Goal: Task Accomplishment & Management: Use online tool/utility

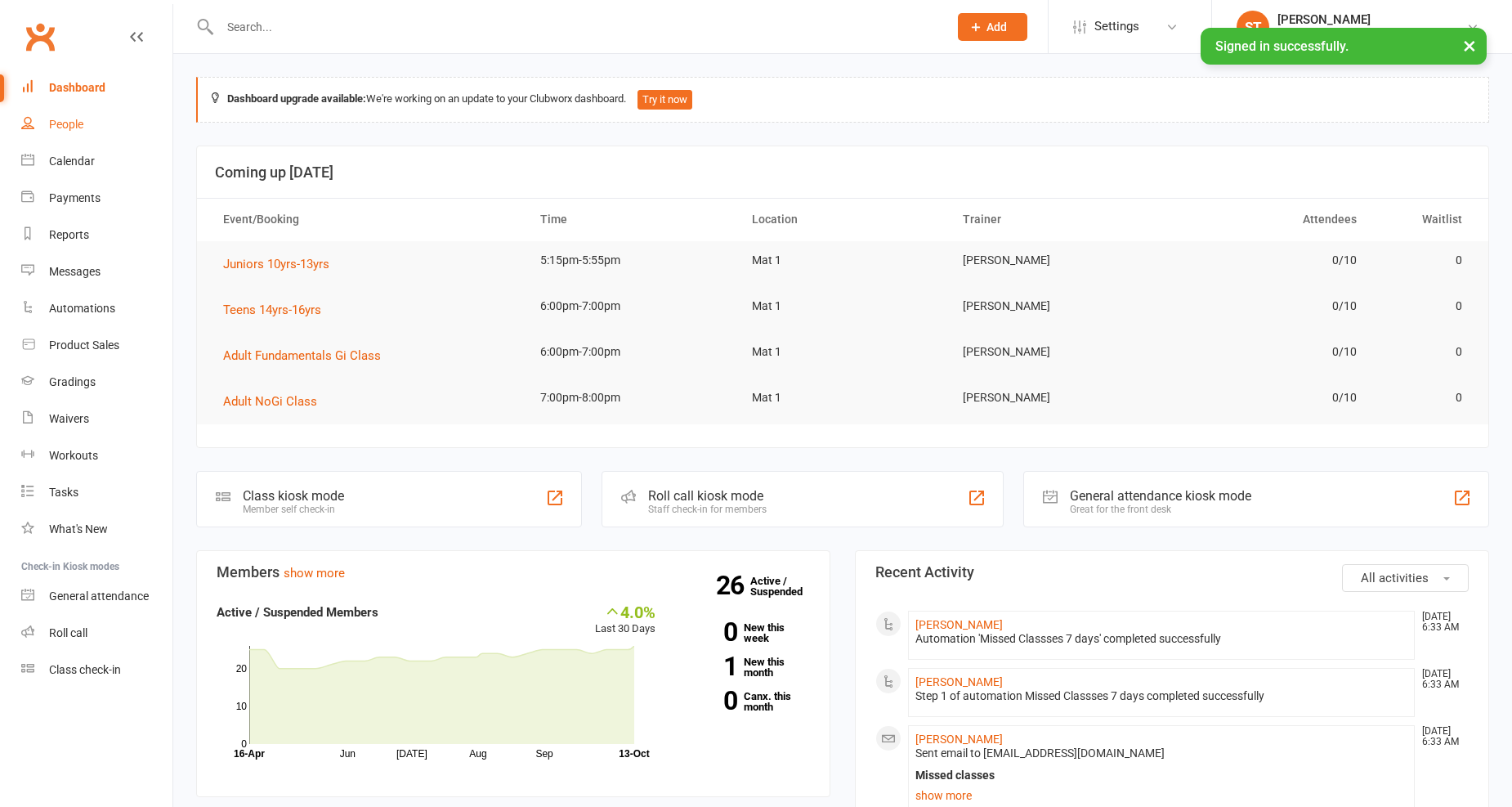
click at [55, 123] on div "People" at bounding box center [66, 124] width 34 height 13
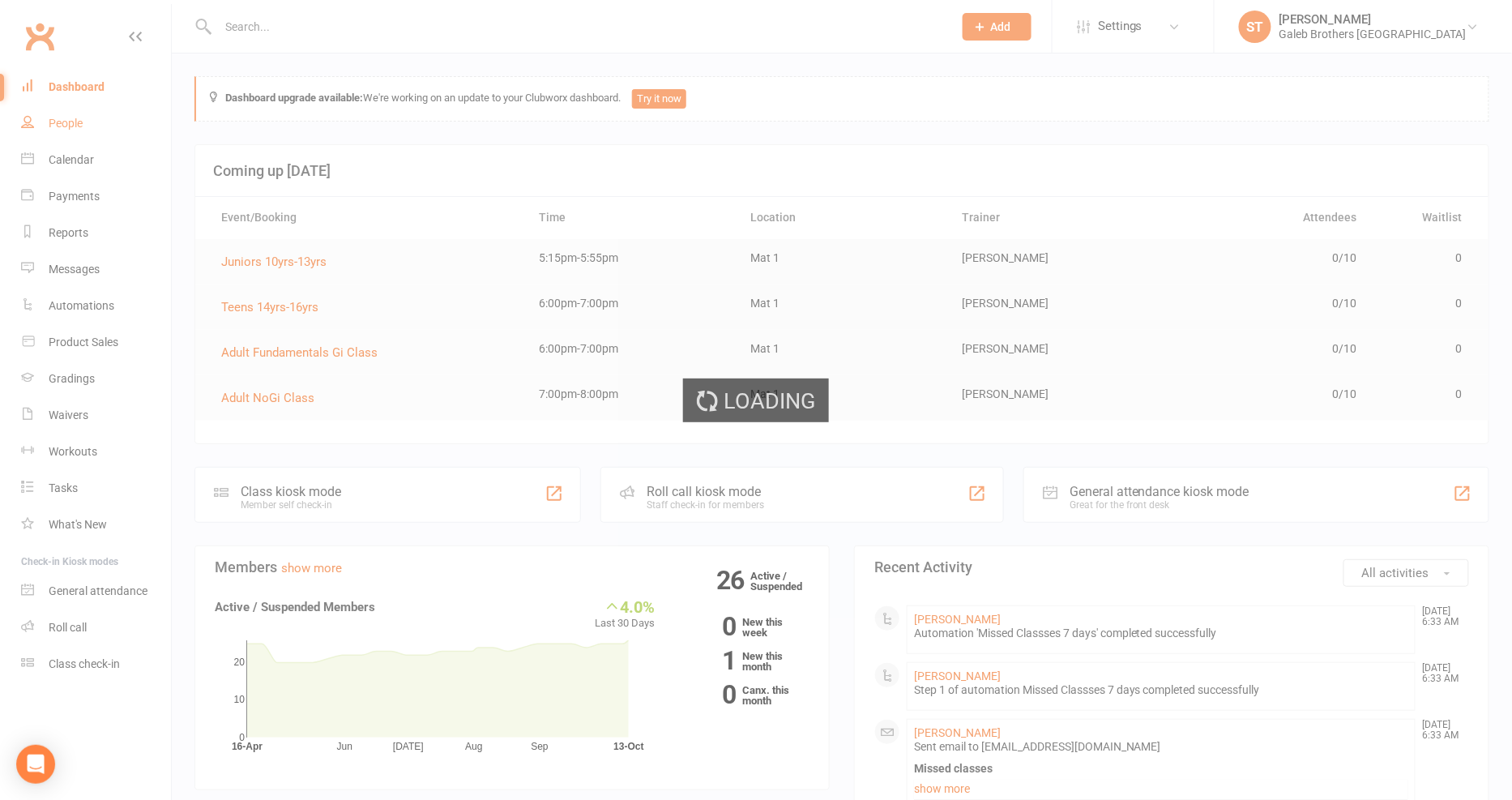
select select "100"
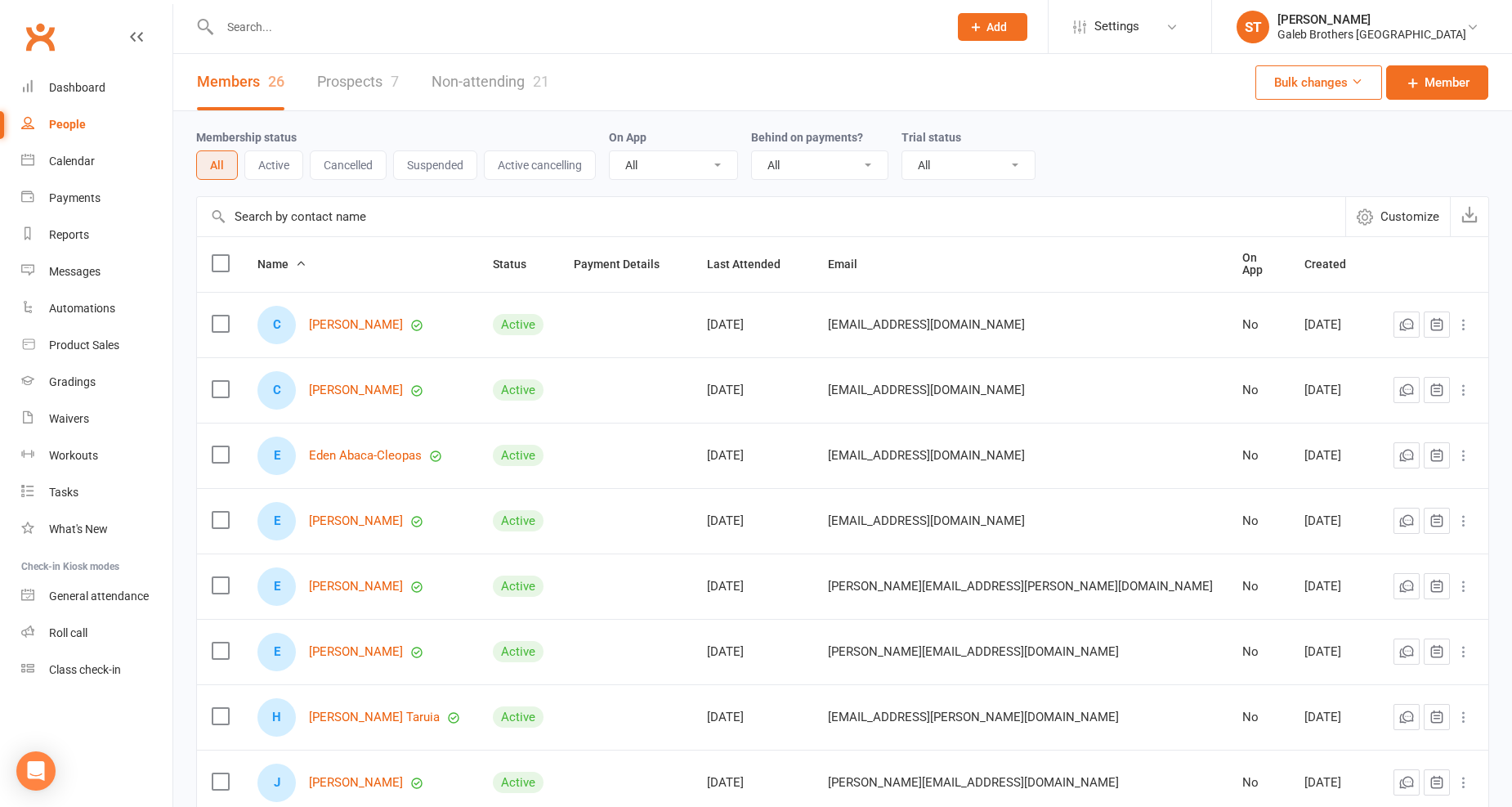
click at [361, 84] on link "Prospects 7" at bounding box center [358, 82] width 82 height 56
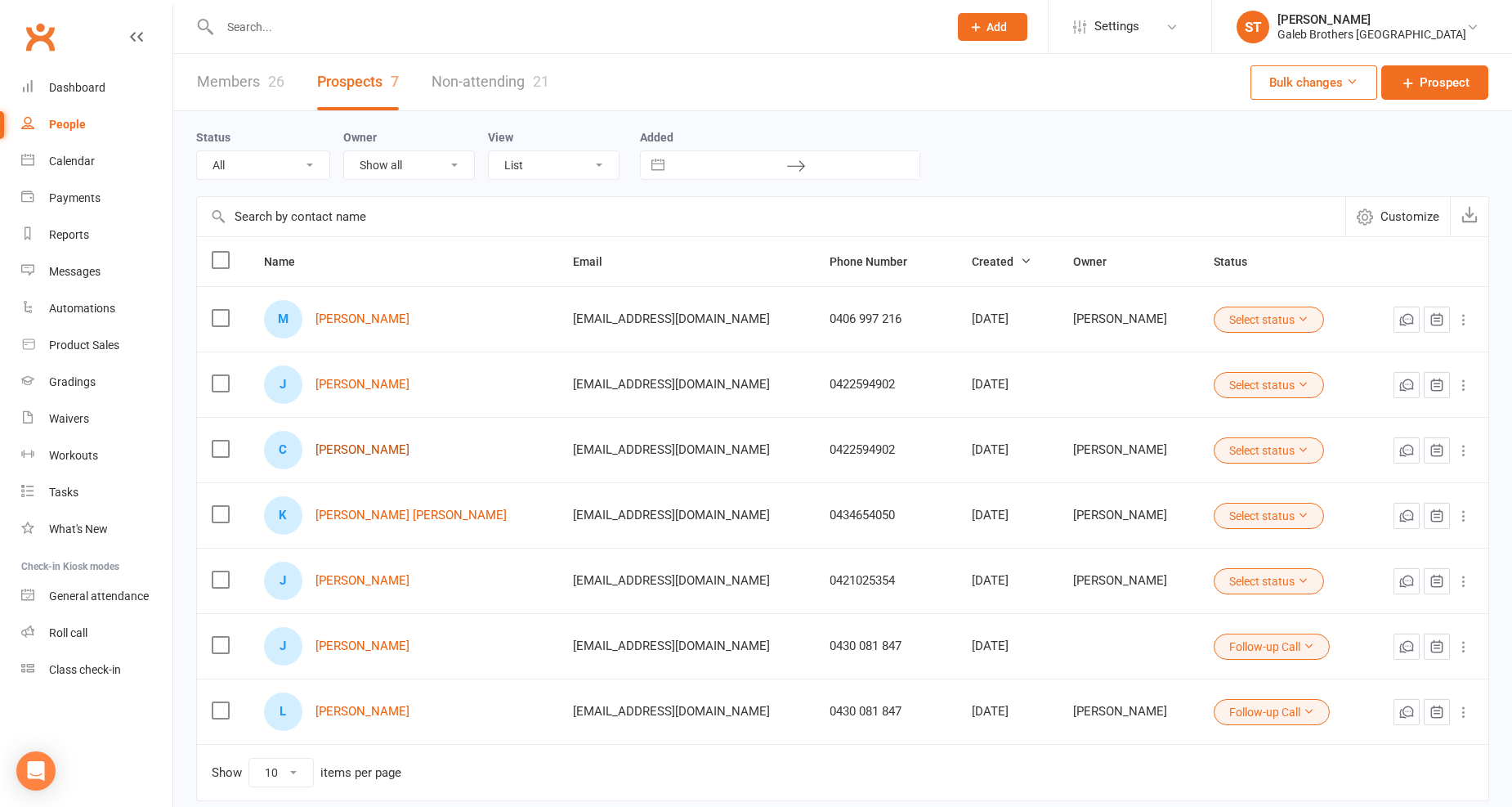
click at [345, 448] on link "Candice Shaw" at bounding box center [362, 450] width 94 height 14
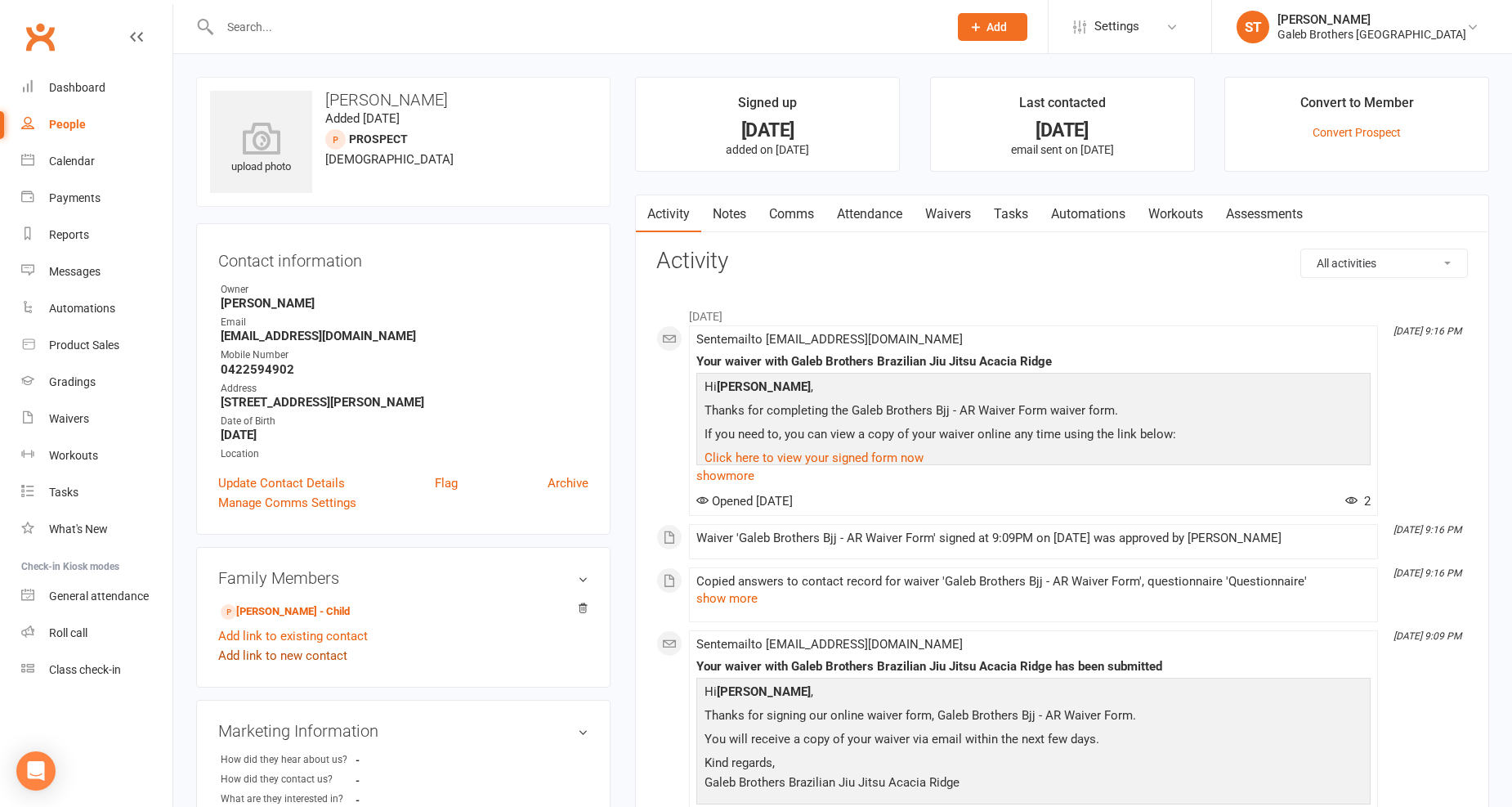
click at [313, 660] on link "Add link to new contact" at bounding box center [283, 655] width 129 height 19
click at [501, 543] on aside "upload photo Candice Shaw Added 29 September, 2025 prospect 36 years old Contac…" at bounding box center [403, 729] width 414 height 1304
click at [289, 644] on span "Member" at bounding box center [290, 640] width 45 height 15
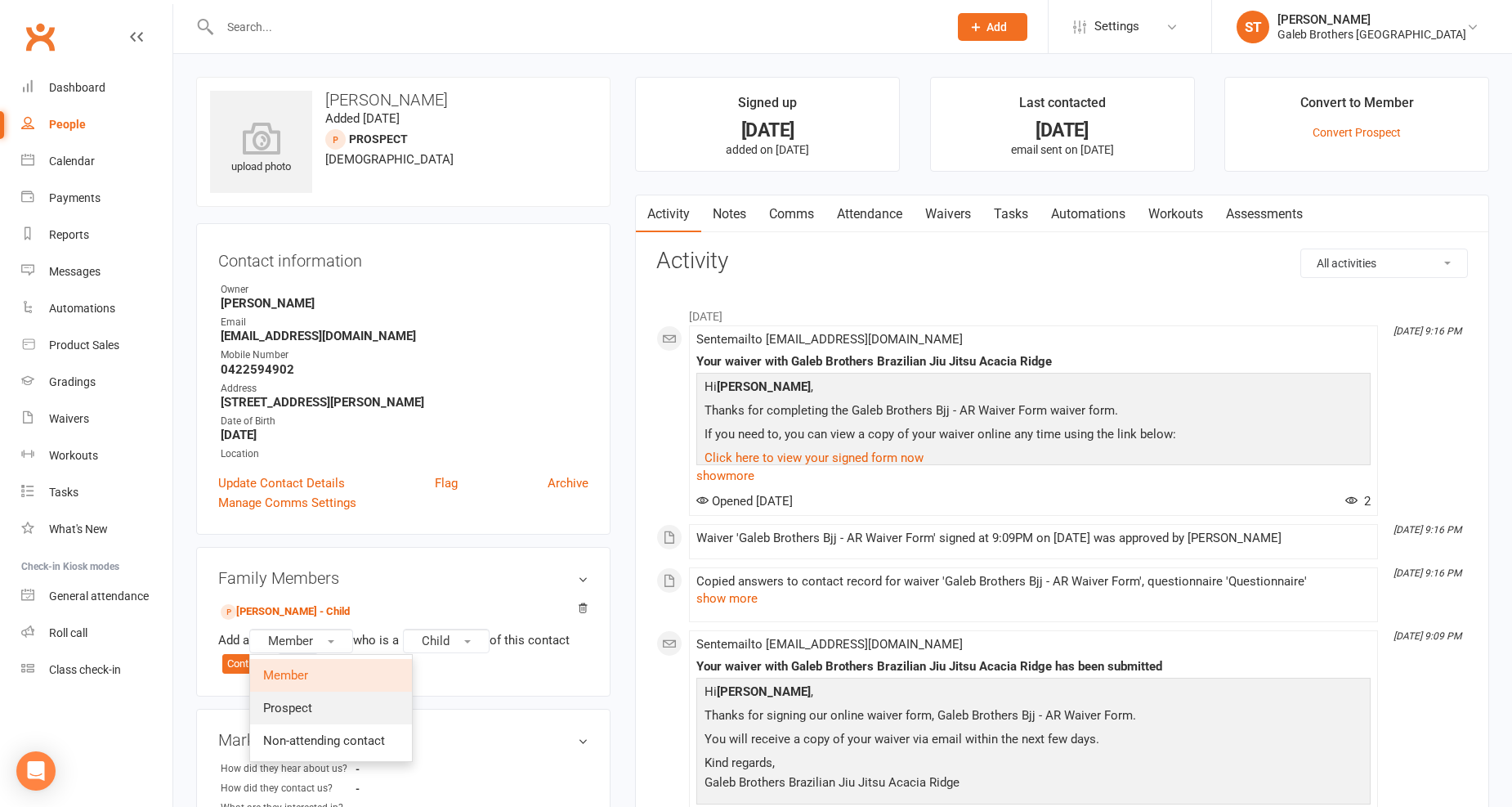
click at [304, 715] on link "Prospect" at bounding box center [331, 707] width 162 height 33
click at [250, 674] on div "Add a Prospect who is a Child of this contact Continue Cancel" at bounding box center [403, 652] width 370 height 46
click at [252, 668] on button "Continue" at bounding box center [247, 663] width 51 height 19
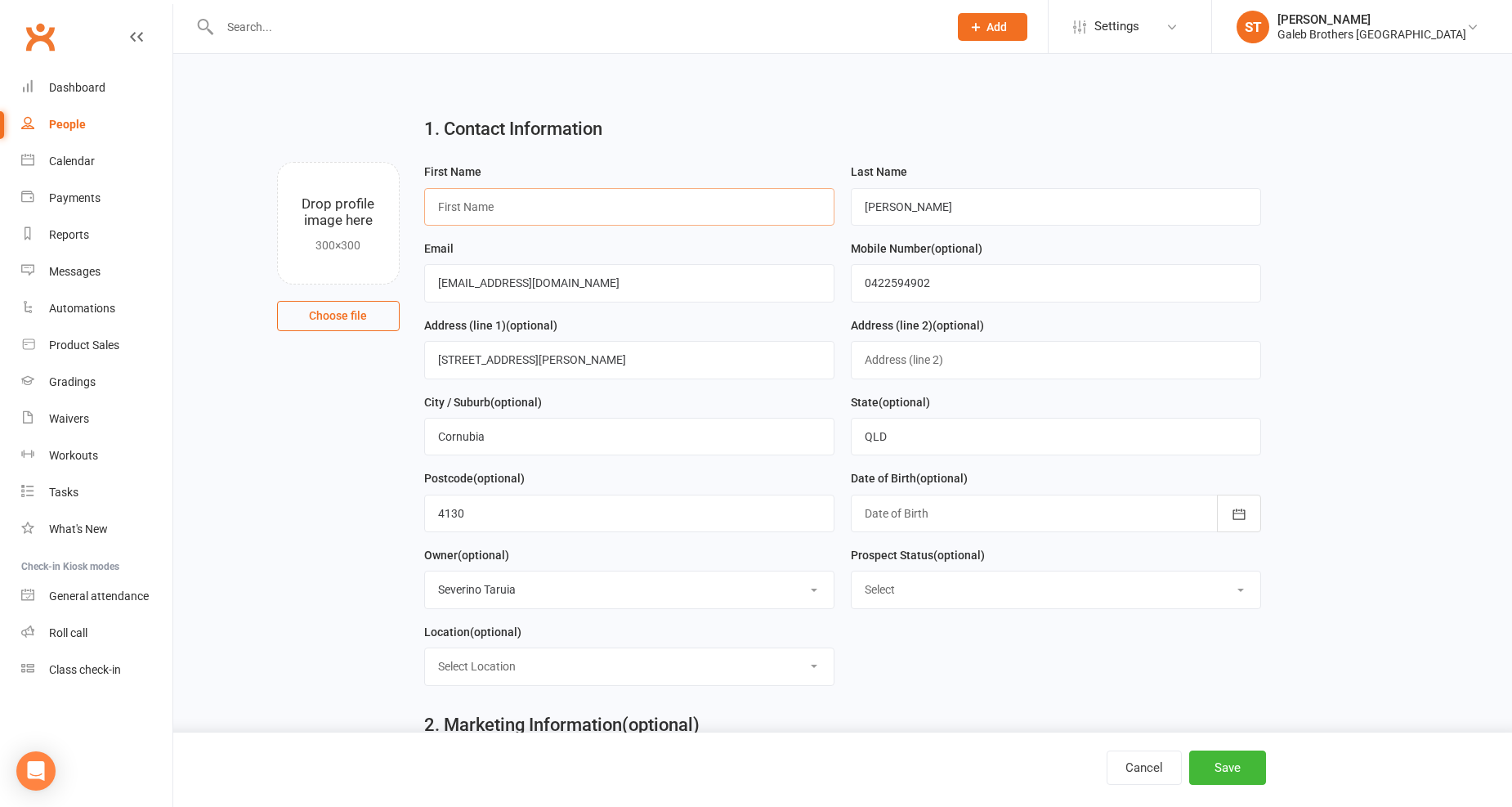
click at [652, 212] on input "text" at bounding box center [630, 206] width 410 height 38
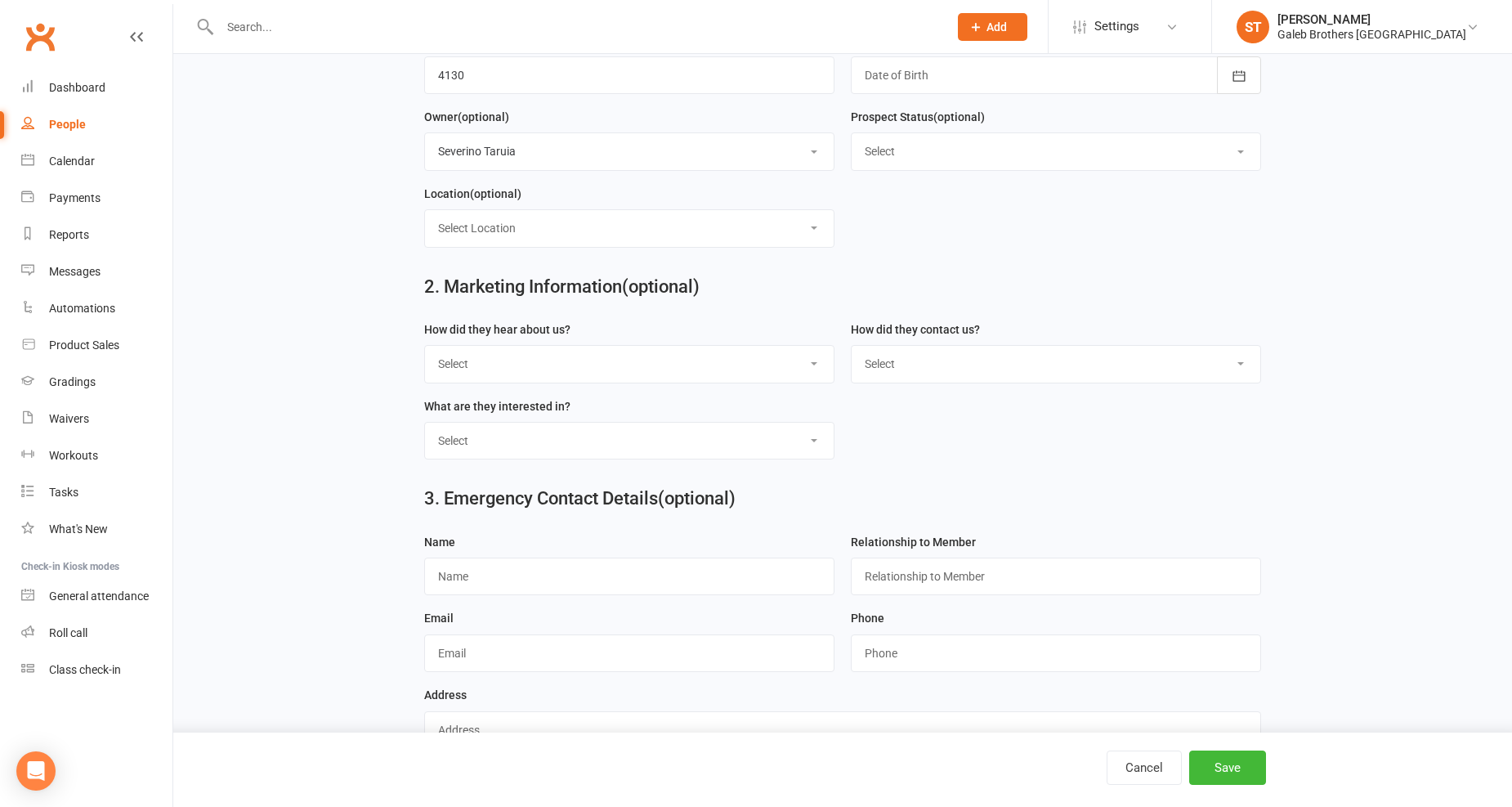
scroll to position [485, 0]
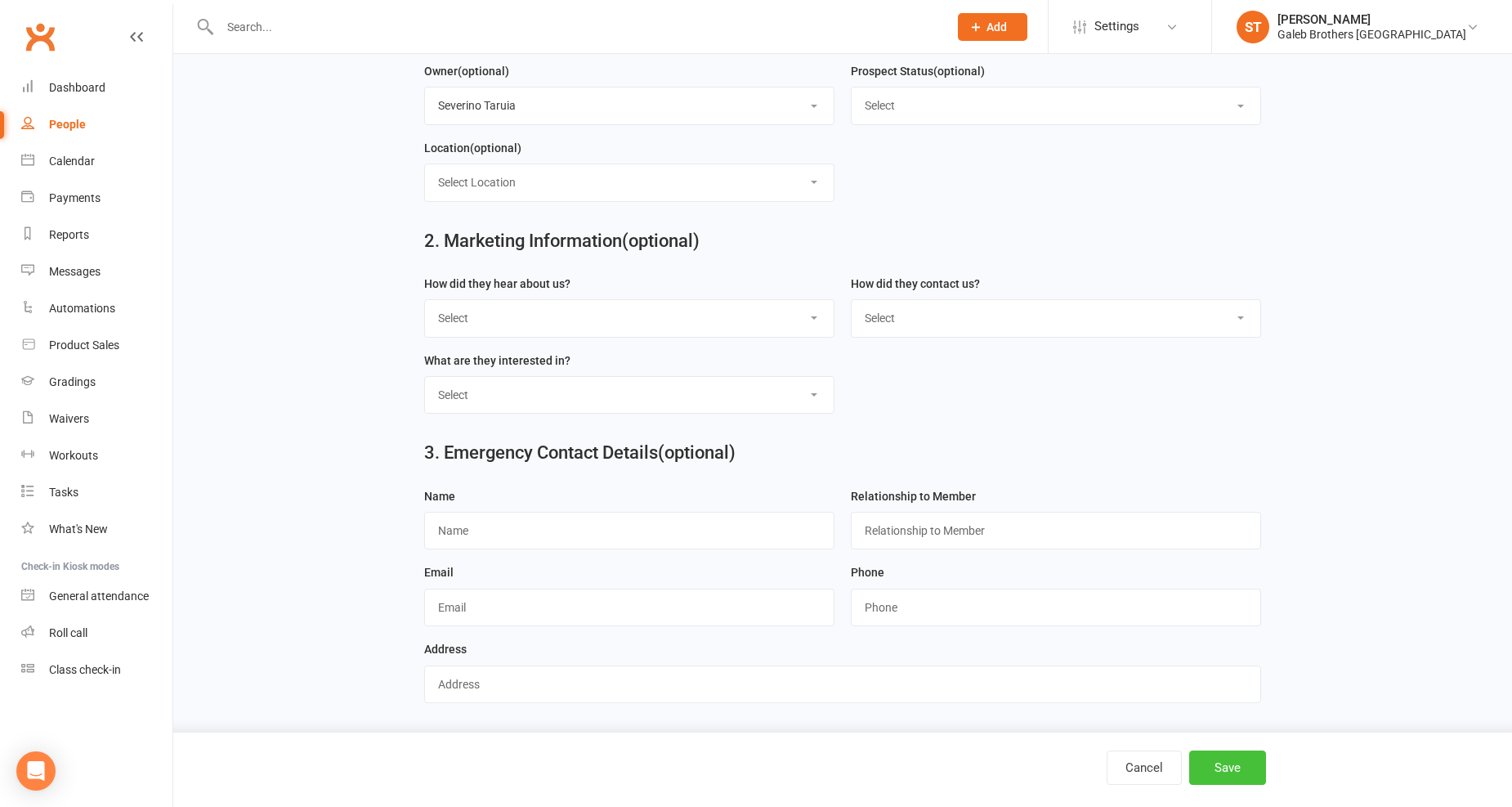
type input "Annabelle"
click at [1220, 777] on button "Save" at bounding box center [1227, 767] width 77 height 34
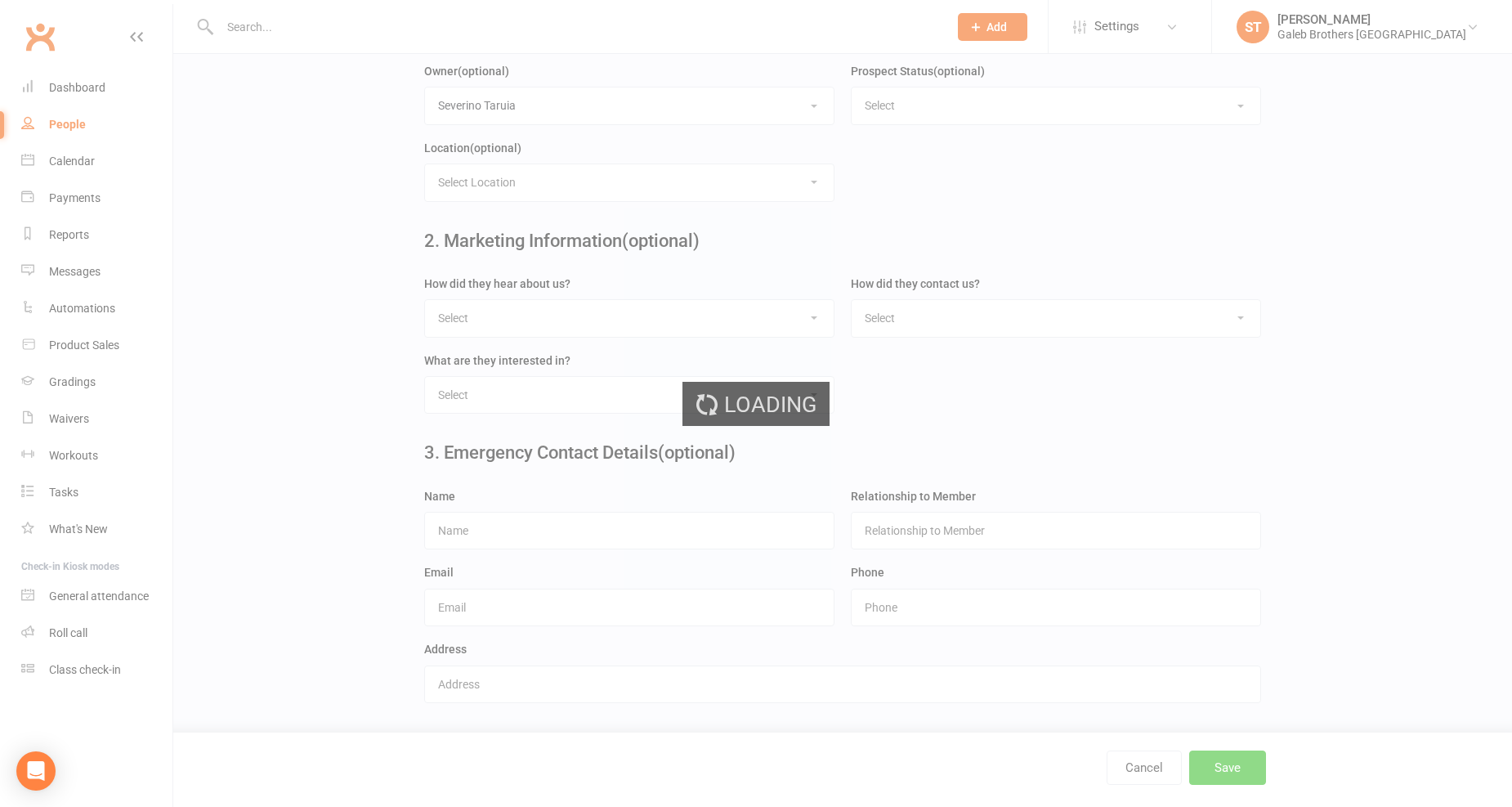
scroll to position [0, 0]
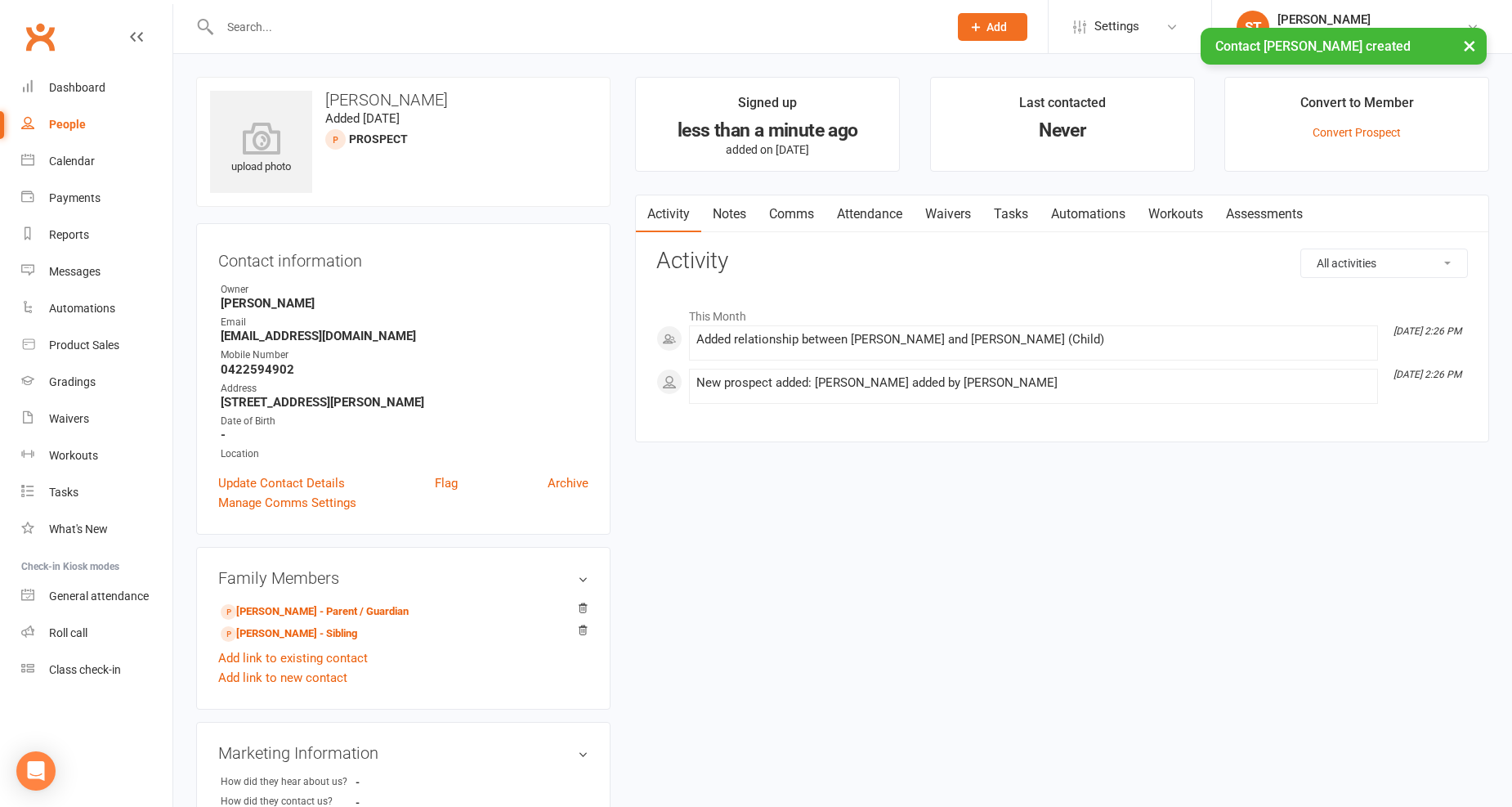
click at [946, 215] on link "Waivers" at bounding box center [948, 214] width 69 height 38
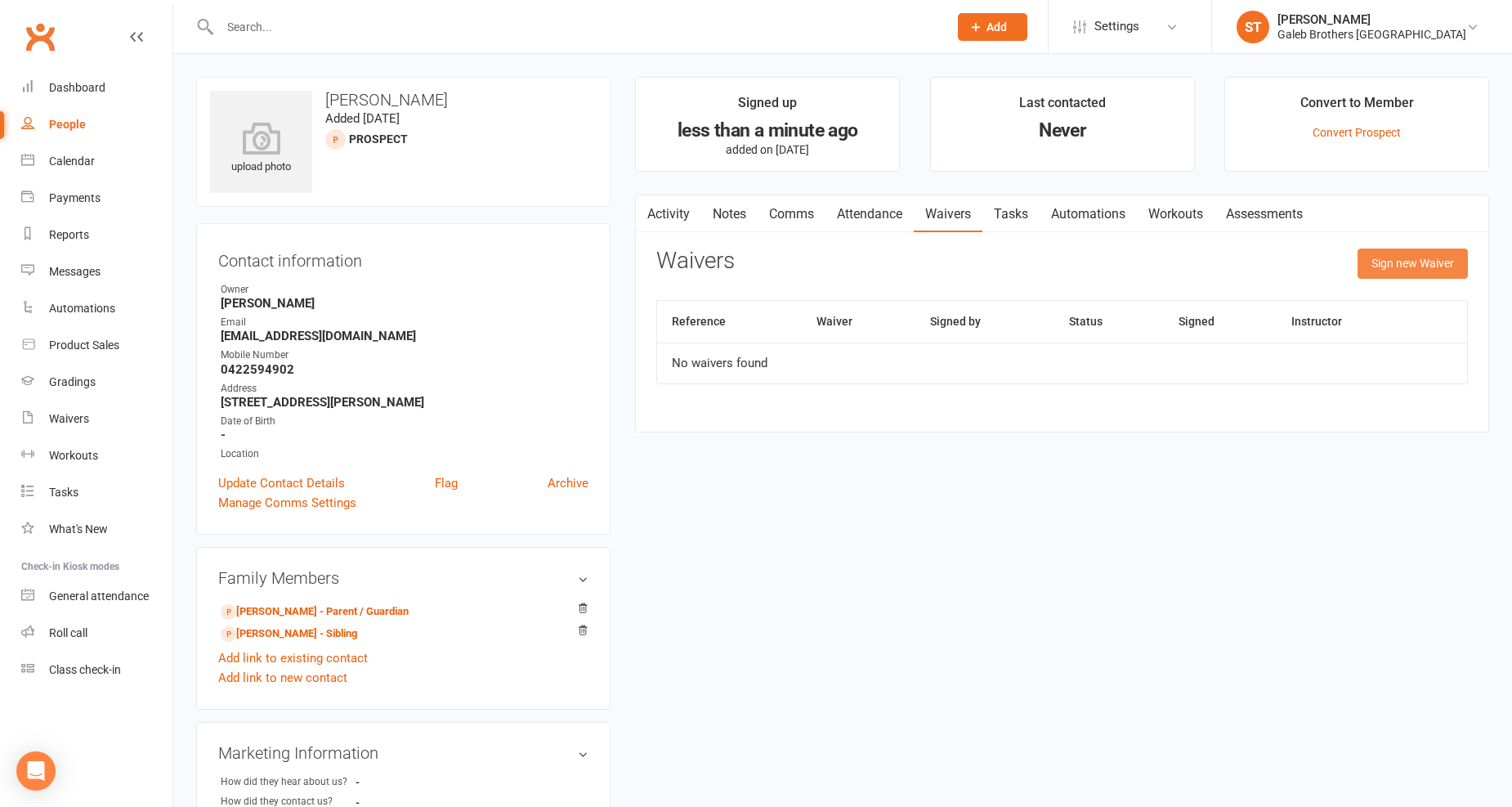
click at [1434, 271] on button "Sign new Waiver" at bounding box center [1412, 263] width 110 height 29
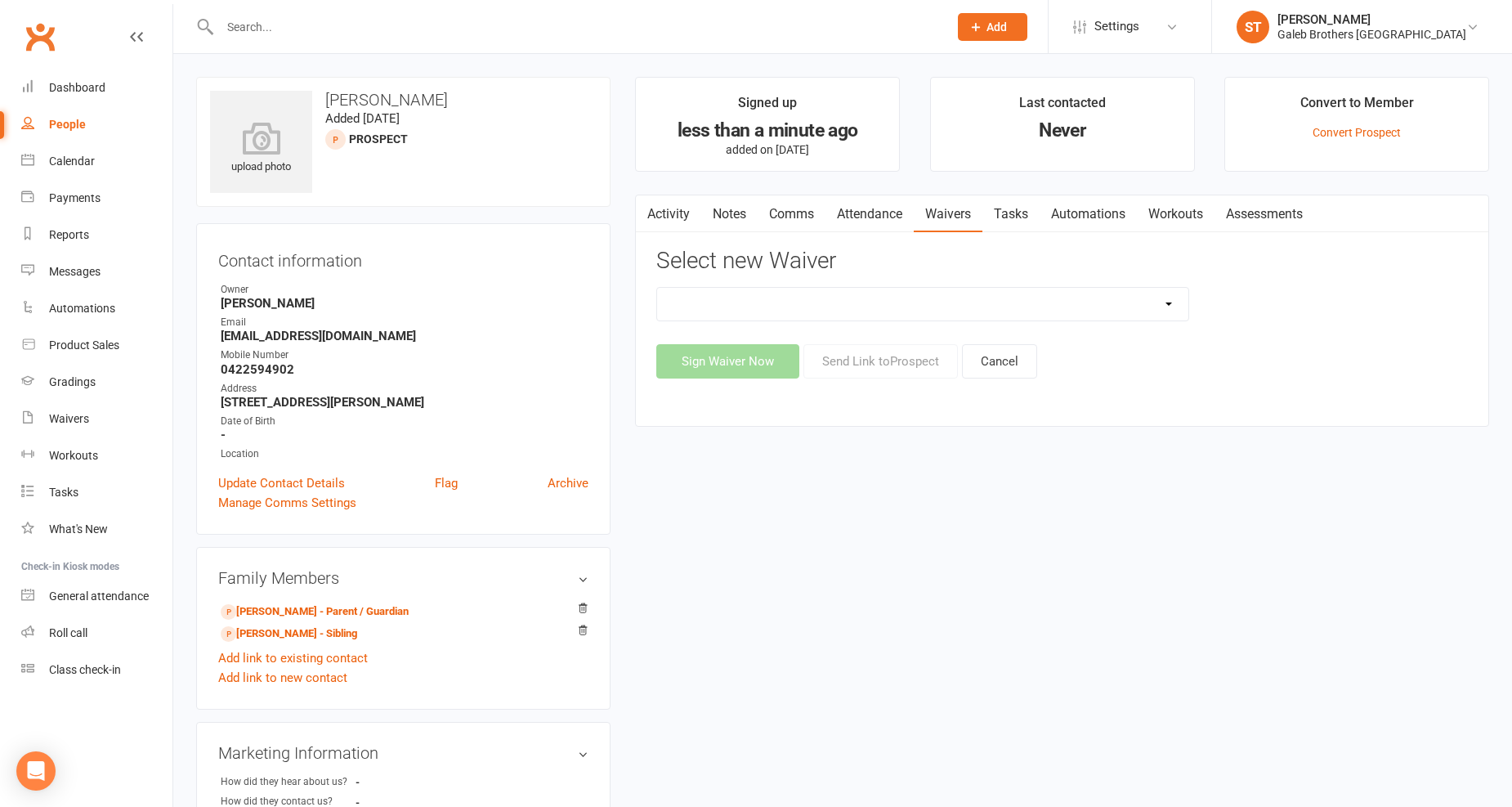
click at [975, 280] on div "Select new Waiver Galeb Brothers Bjj - AR Waiver Form Sign Waiver Now Send Link…" at bounding box center [1061, 314] width 811 height 130
click at [981, 295] on select "Galeb Brothers Bjj - AR Waiver Form" at bounding box center [922, 304] width 531 height 33
select select "12535"
click at [657, 288] on select "Galeb Brothers Bjj - AR Waiver Form" at bounding box center [922, 304] width 531 height 33
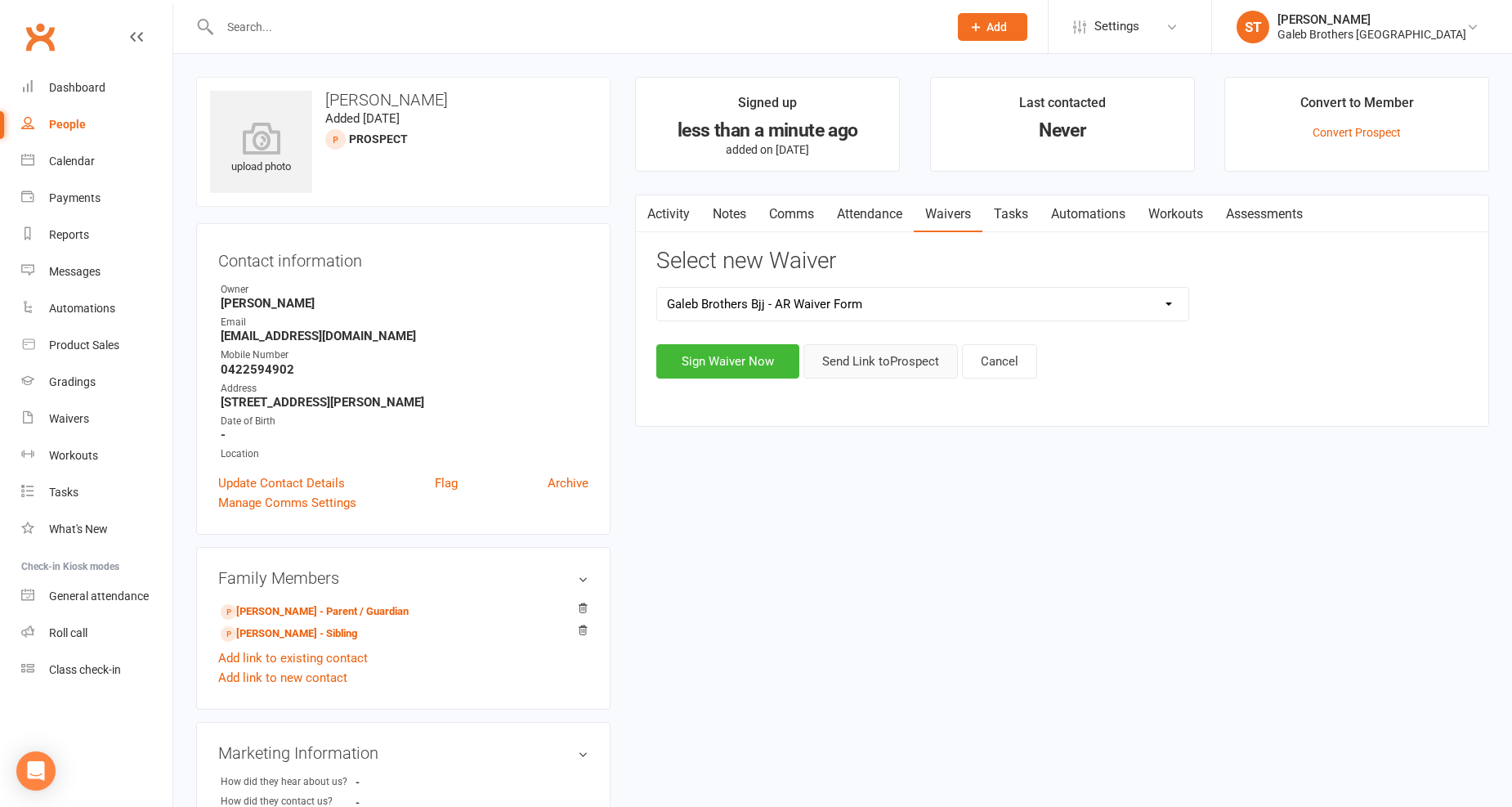
click at [888, 364] on button "Send Link to Prospect" at bounding box center [880, 361] width 154 height 34
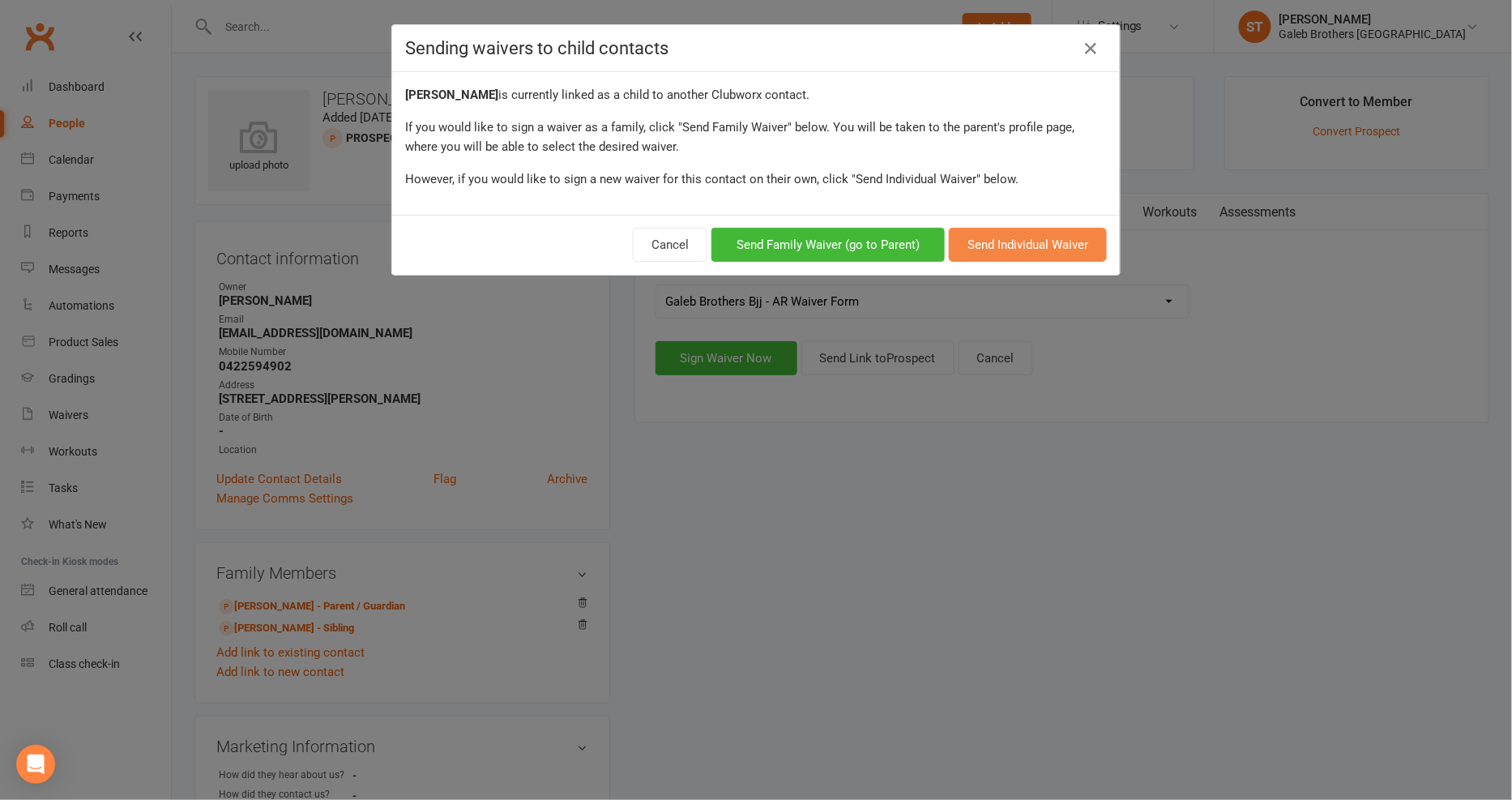
click at [992, 254] on button "Send Individual Waiver" at bounding box center [1027, 245] width 158 height 34
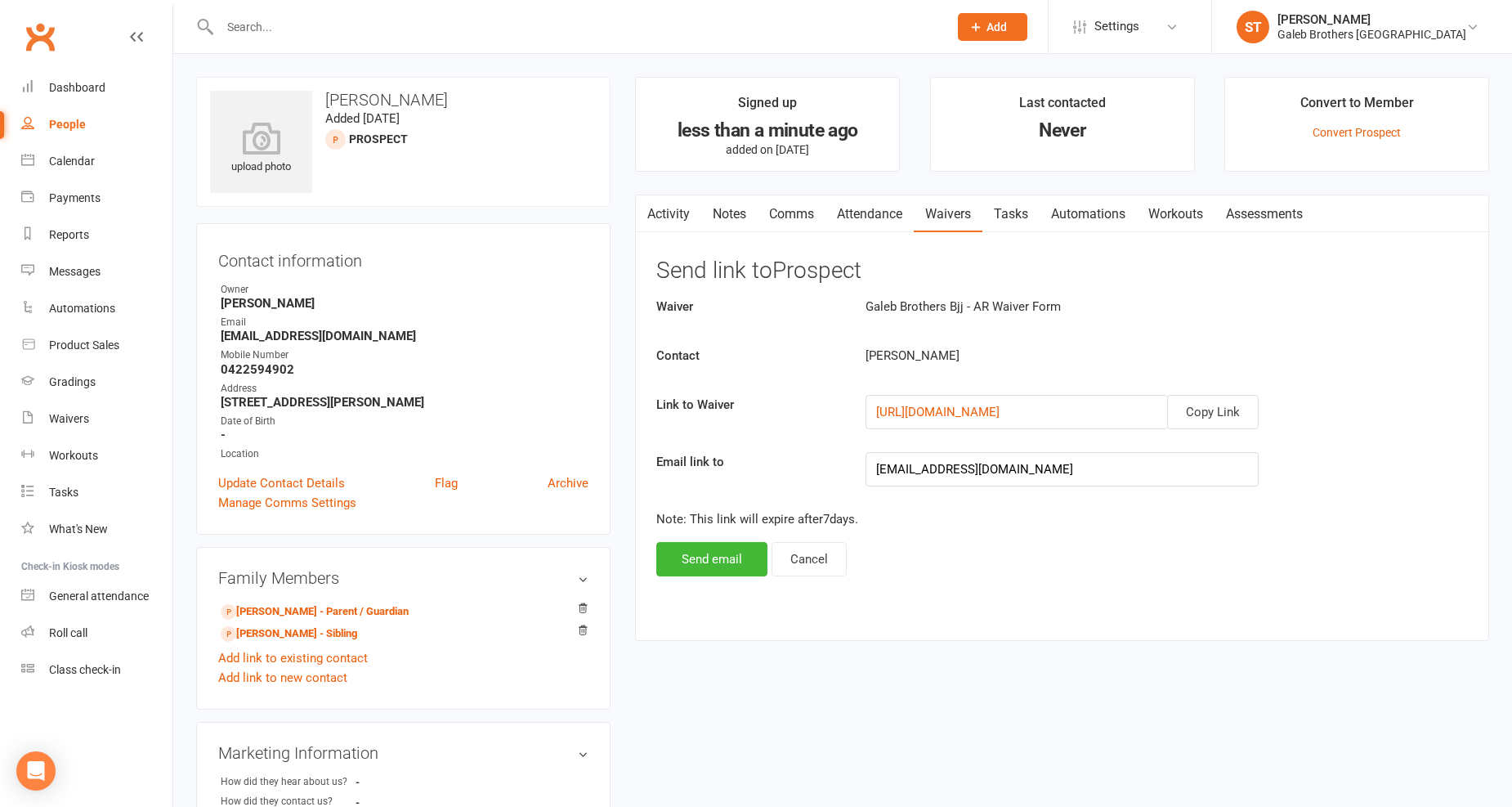
drag, startPoint x: 633, startPoint y: 561, endPoint x: 642, endPoint y: 561, distance: 9.0
click at [636, 561] on main "Signed up less than a minute ago added on 13 Oct 2025 Last contacted Never Conv…" at bounding box center [1062, 366] width 879 height 581
click at [726, 568] on button "Send email" at bounding box center [712, 559] width 111 height 34
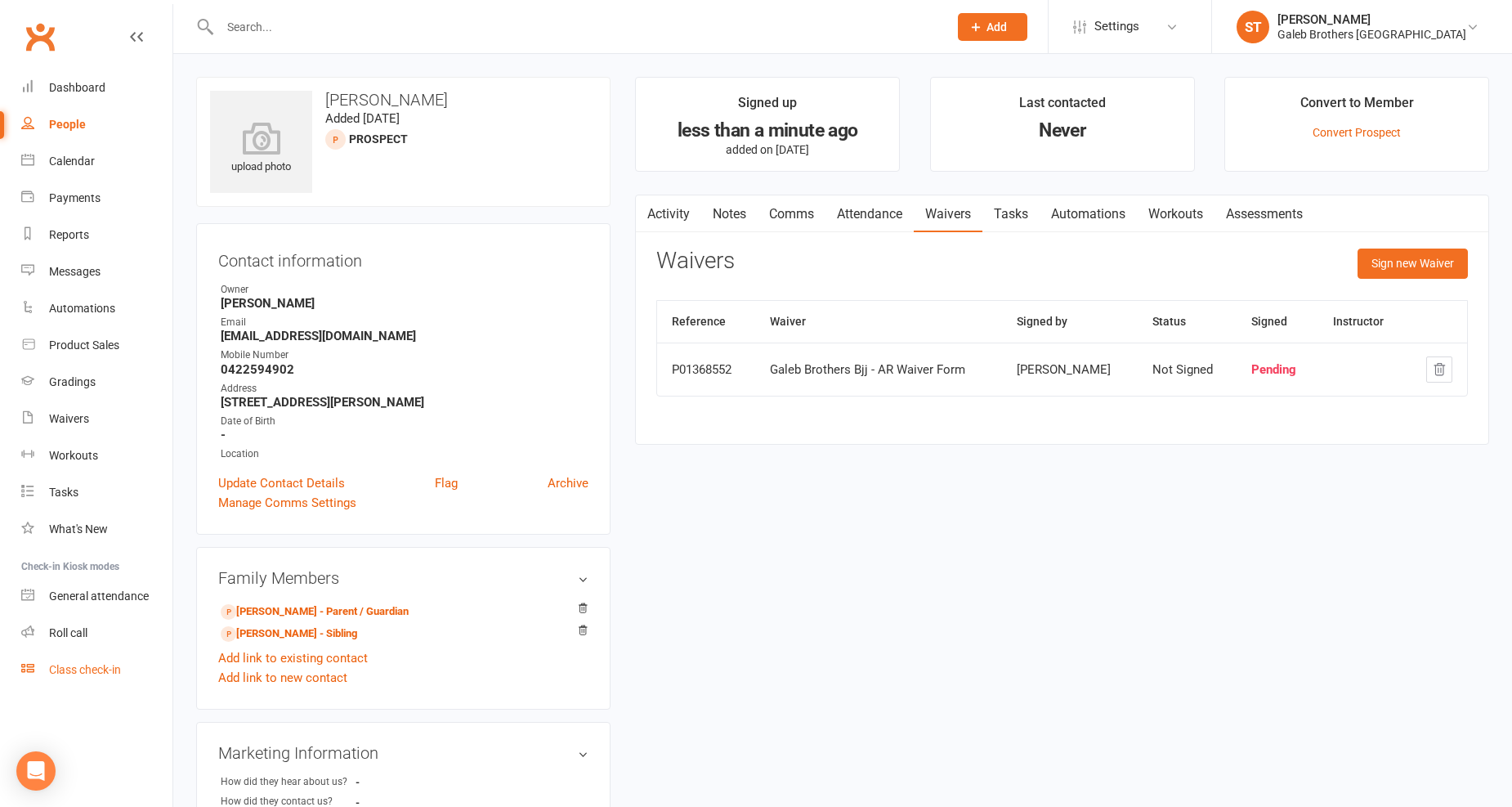
click at [111, 666] on div "Class check-in" at bounding box center [85, 670] width 72 height 13
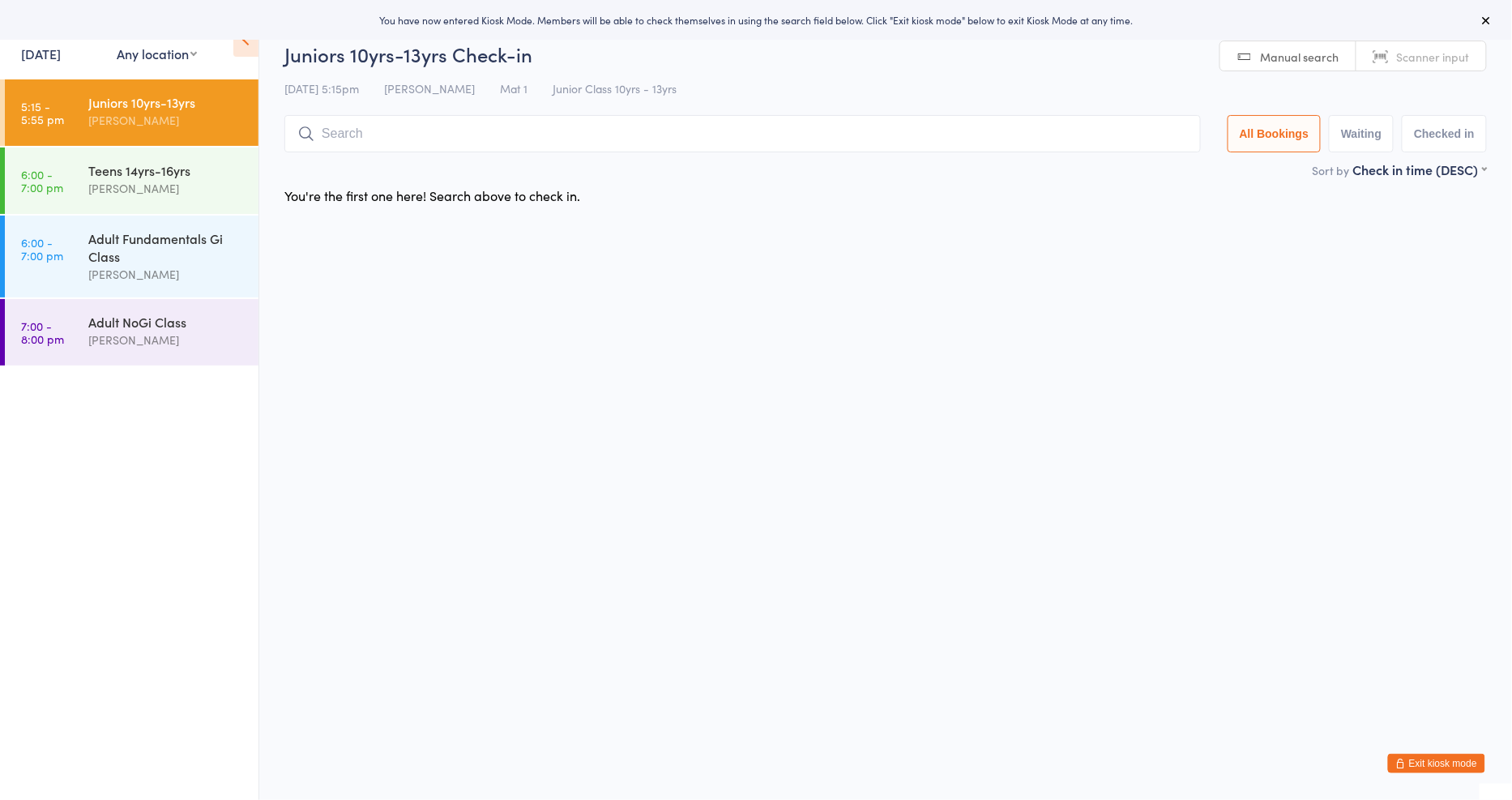
click at [58, 43] on div "Events for" at bounding box center [60, 31] width 79 height 27
click at [63, 68] on div "Events for 13 Oct, 2025 13 Oct, 2025 October 2025 Sun Mon Tue Wed Thu Fri Sat 4…" at bounding box center [129, 41] width 258 height 82
click at [60, 52] on link "13 Oct, 2025" at bounding box center [40, 53] width 39 height 17
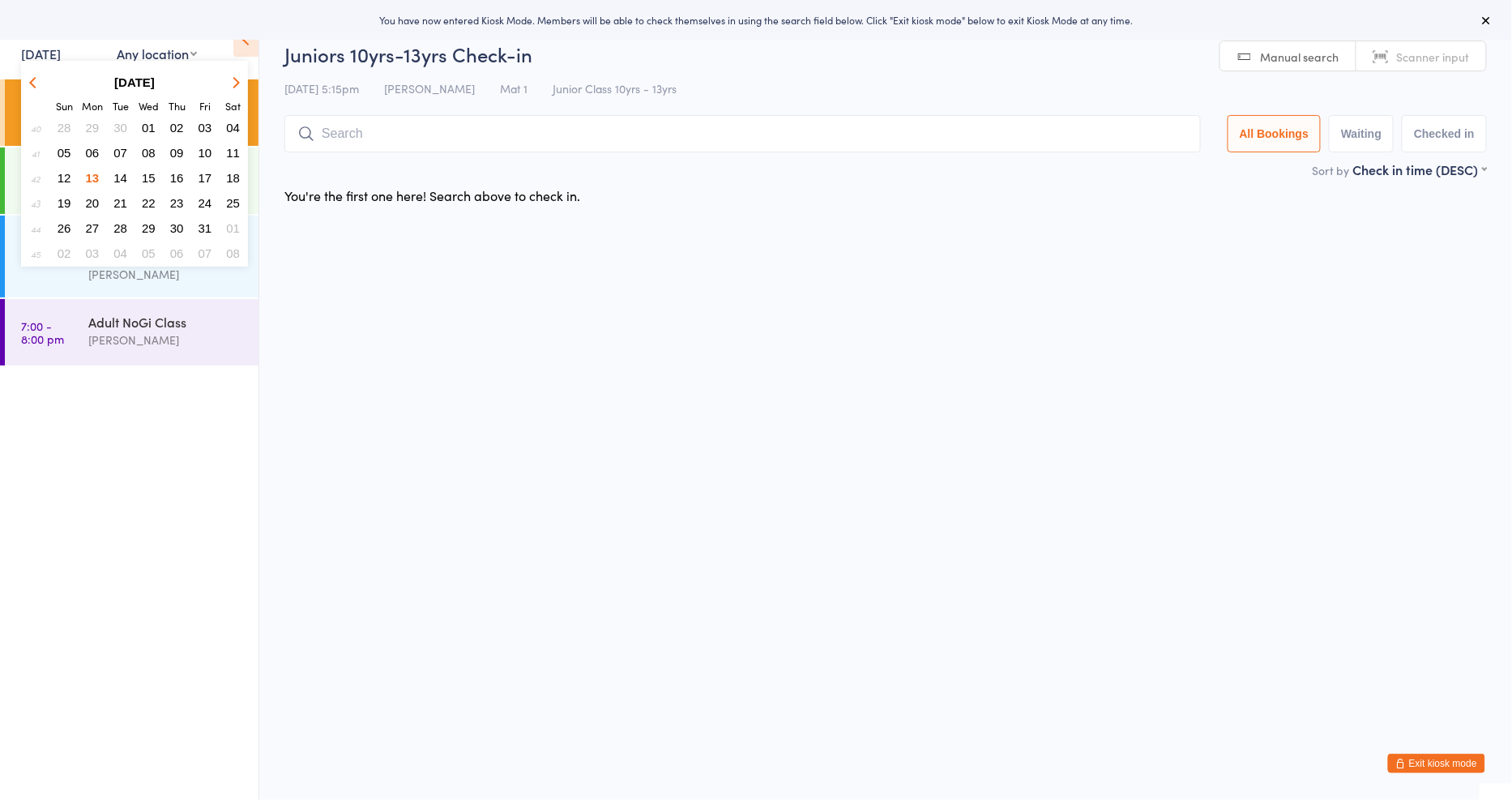
click at [231, 152] on span "11" at bounding box center [233, 153] width 14 height 14
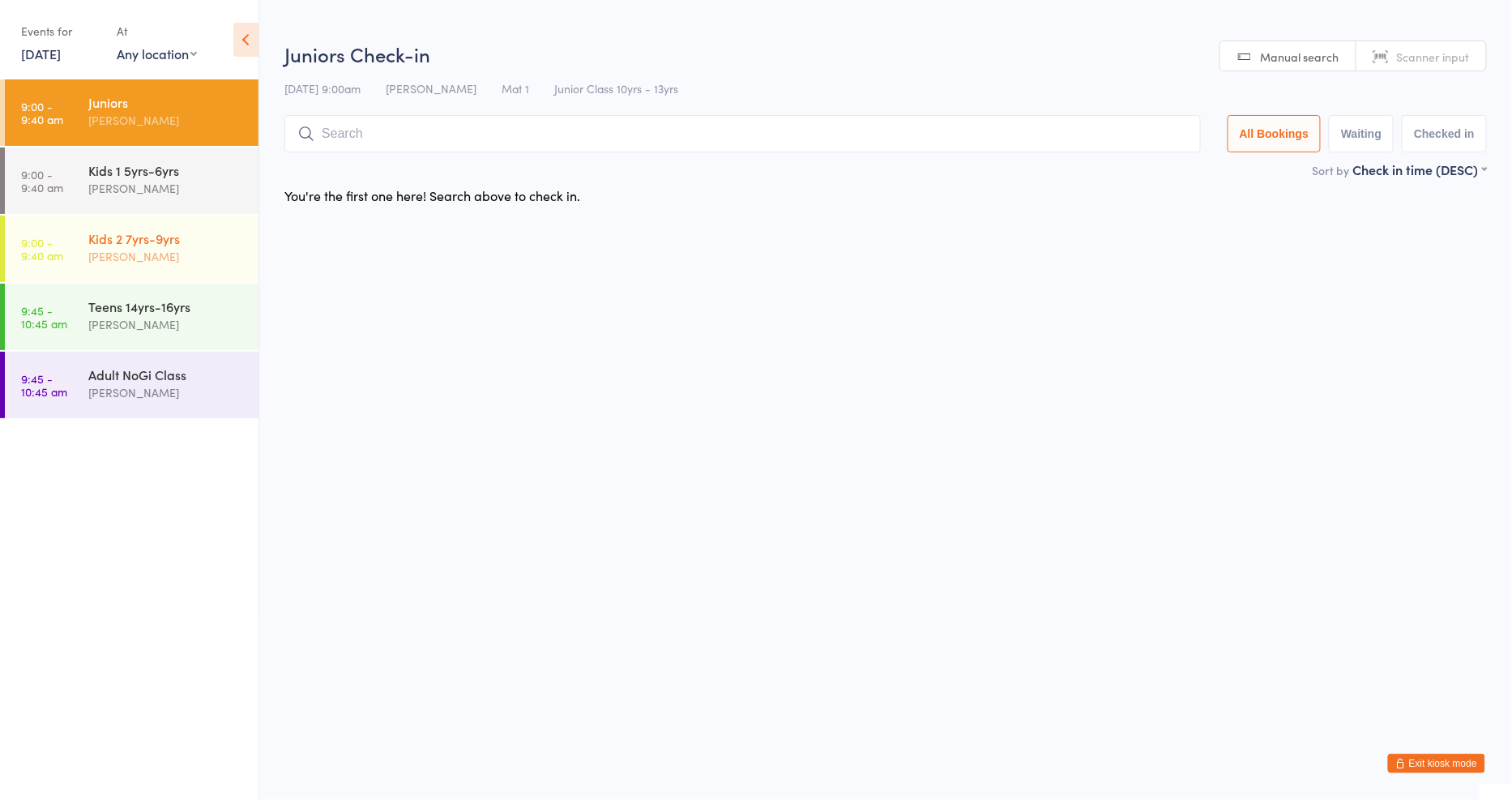
click at [191, 219] on div "Kids 2 7yrs-9yrs Severino Taruia" at bounding box center [173, 247] width 170 height 64
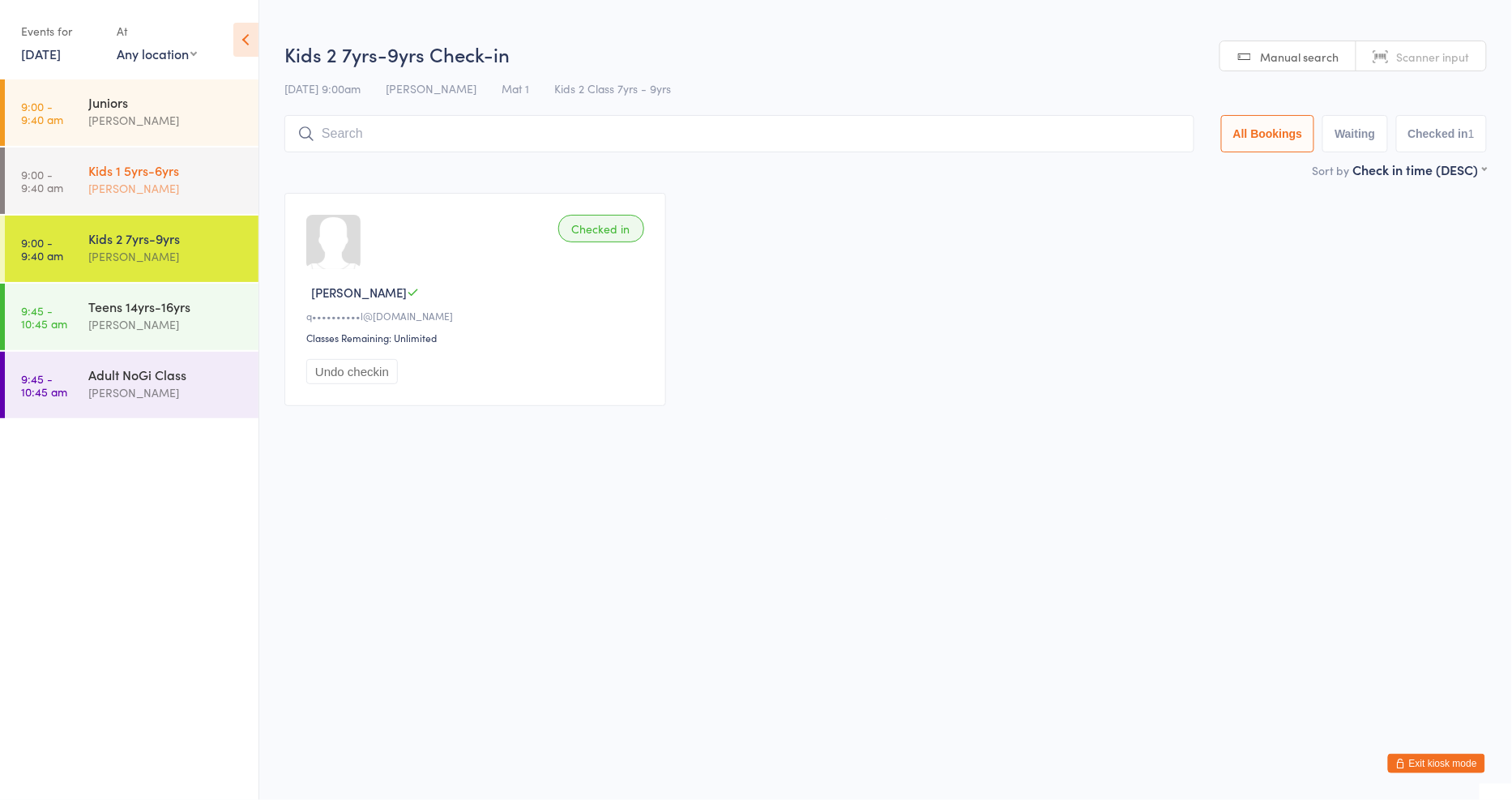
click at [182, 184] on div "[PERSON_NAME]" at bounding box center [166, 188] width 156 height 18
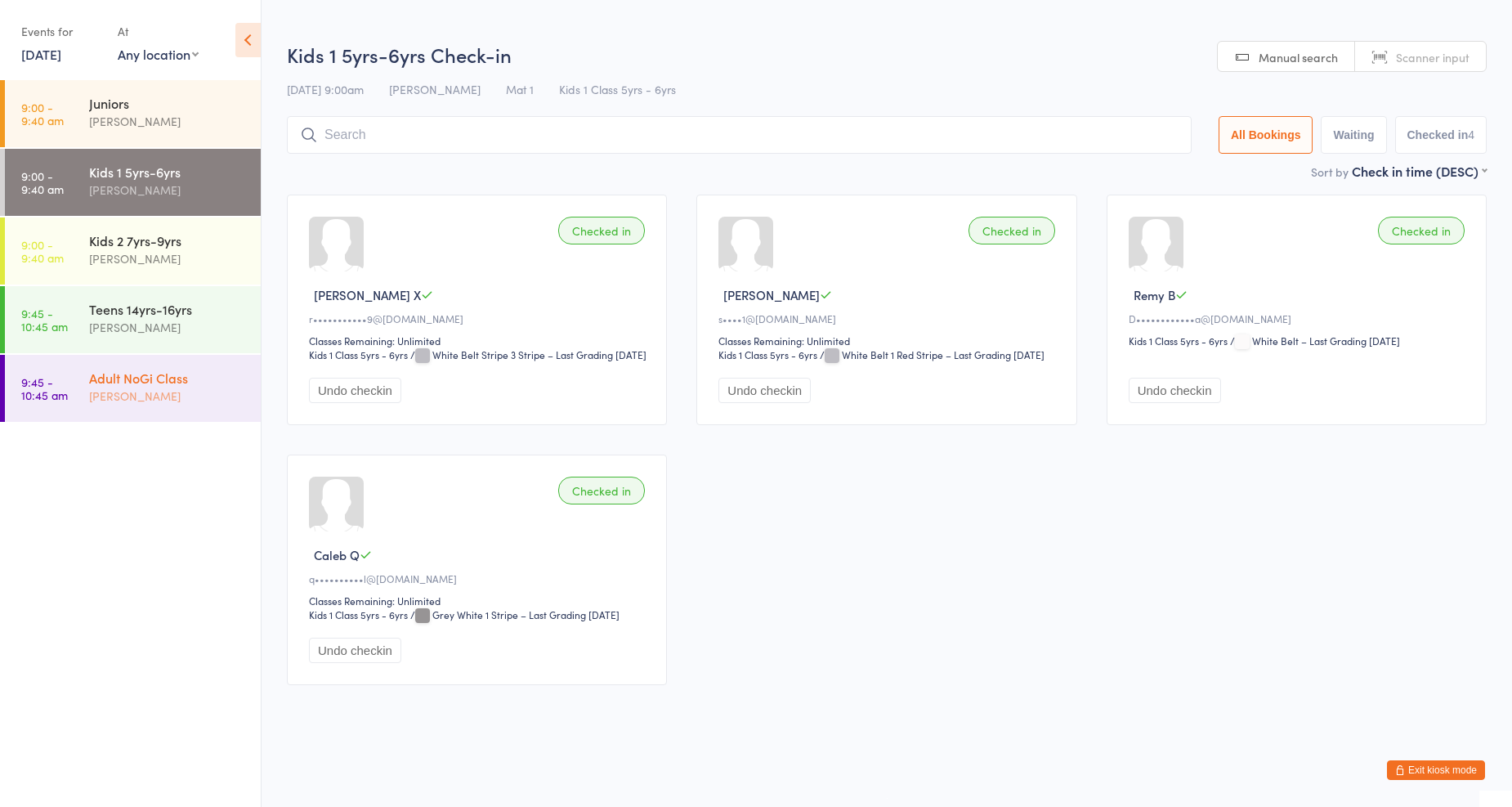
click at [176, 395] on div "[PERSON_NAME]" at bounding box center [167, 396] width 158 height 19
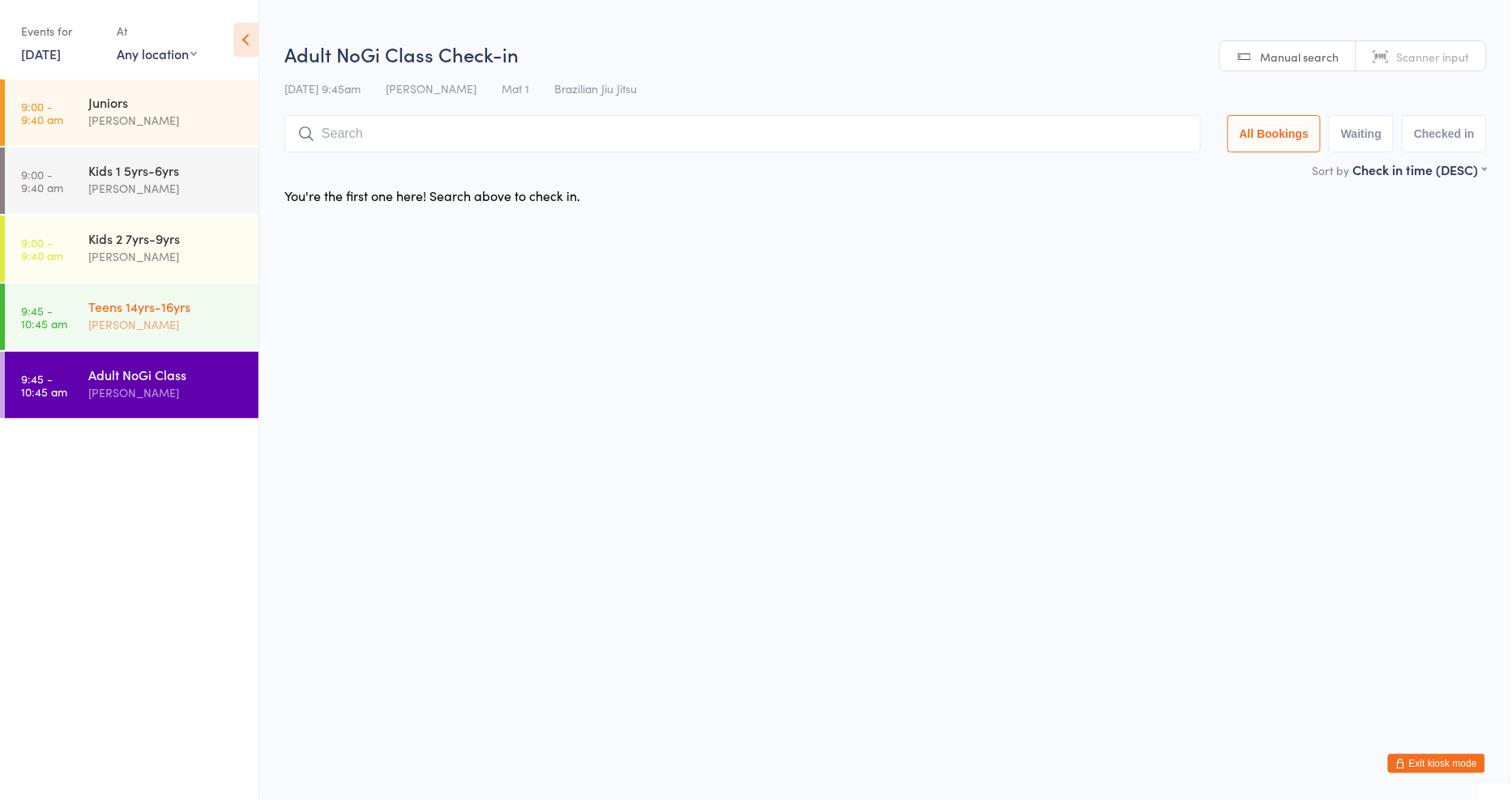
click at [164, 324] on div "[PERSON_NAME]" at bounding box center [166, 324] width 156 height 18
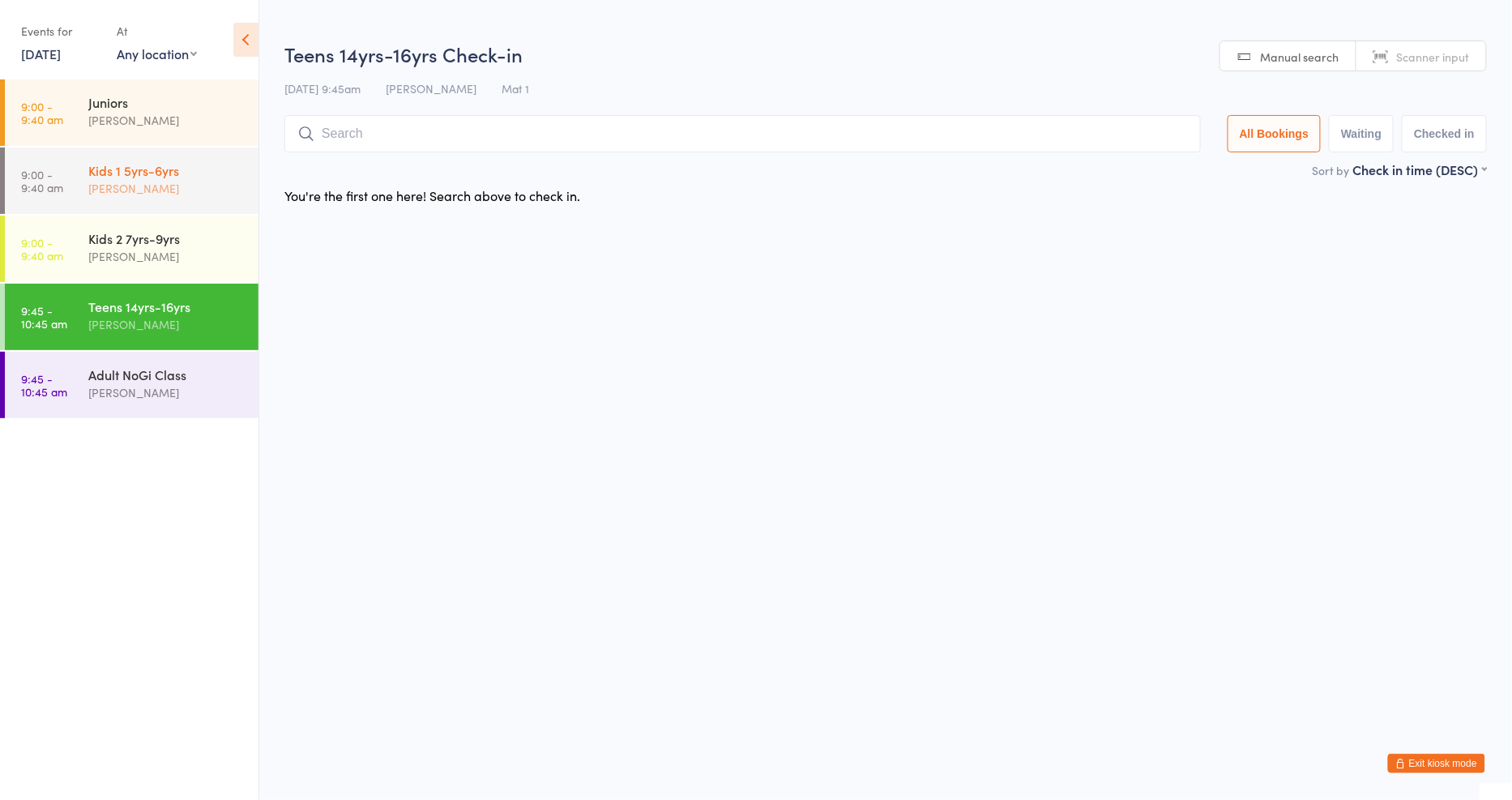
click at [181, 184] on div "[PERSON_NAME]" at bounding box center [166, 188] width 156 height 18
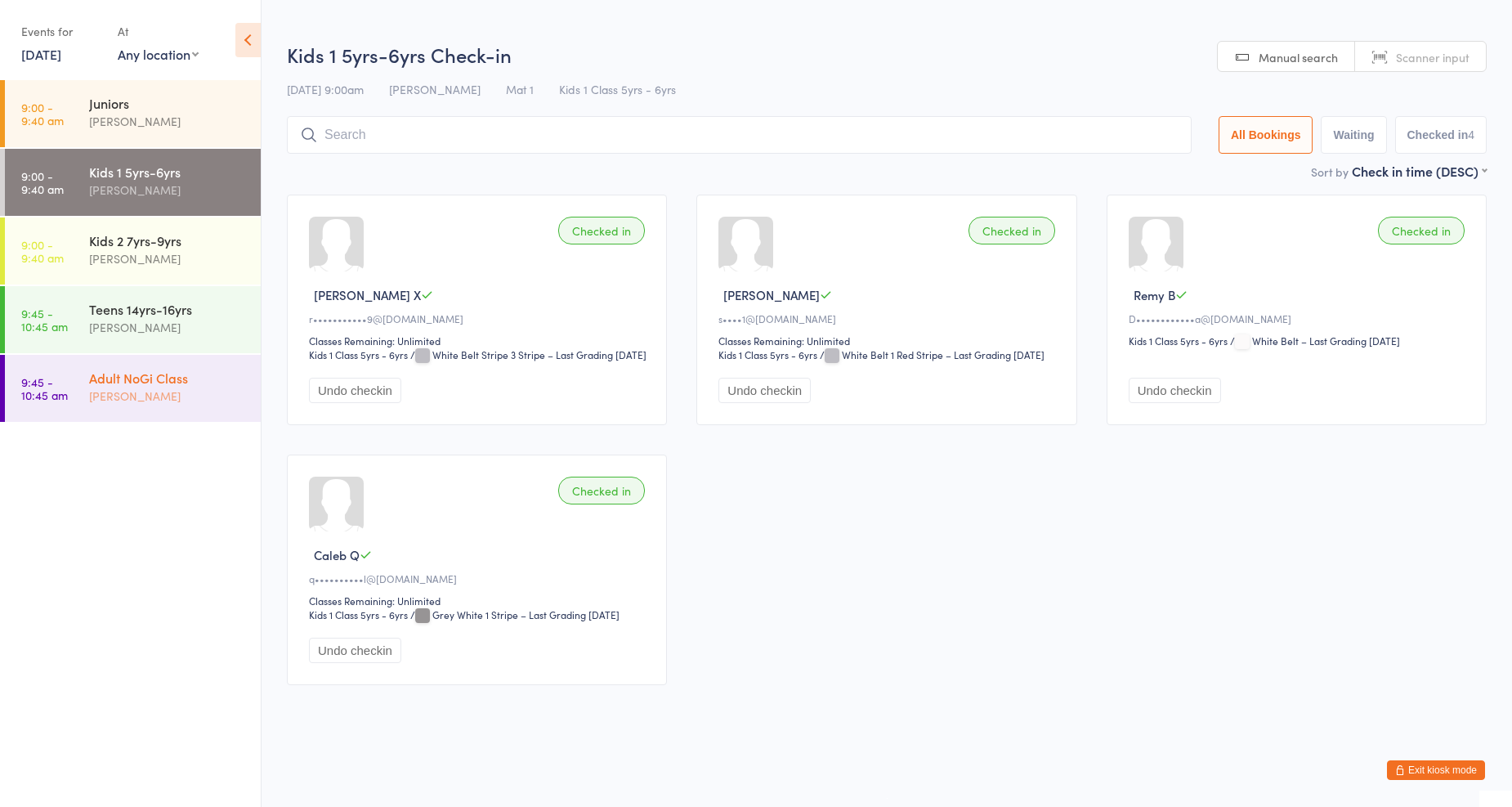
click at [183, 384] on div "Adult NoGi Class" at bounding box center [167, 378] width 158 height 18
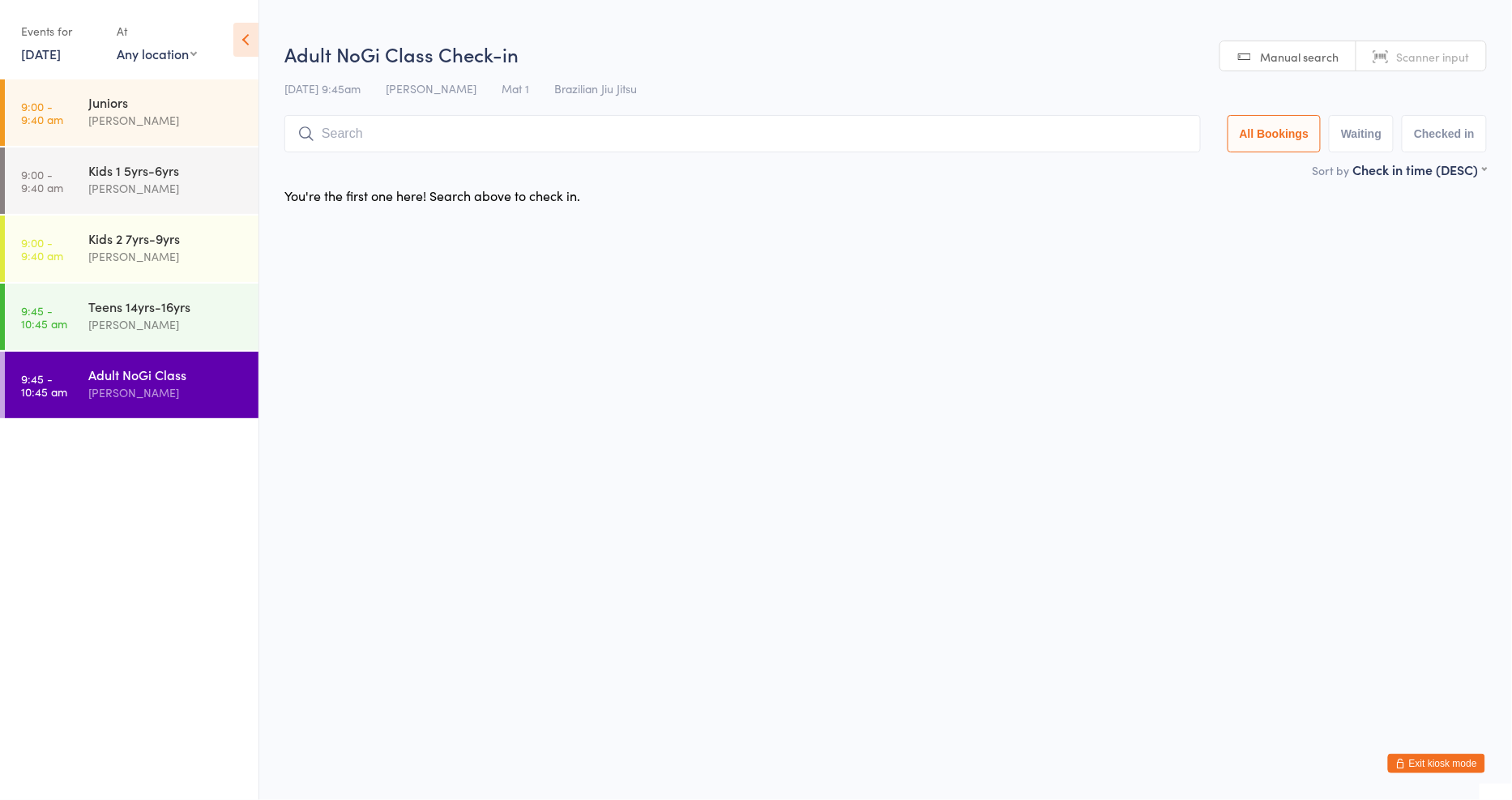
click at [491, 138] on input "search" at bounding box center [742, 134] width 916 height 38
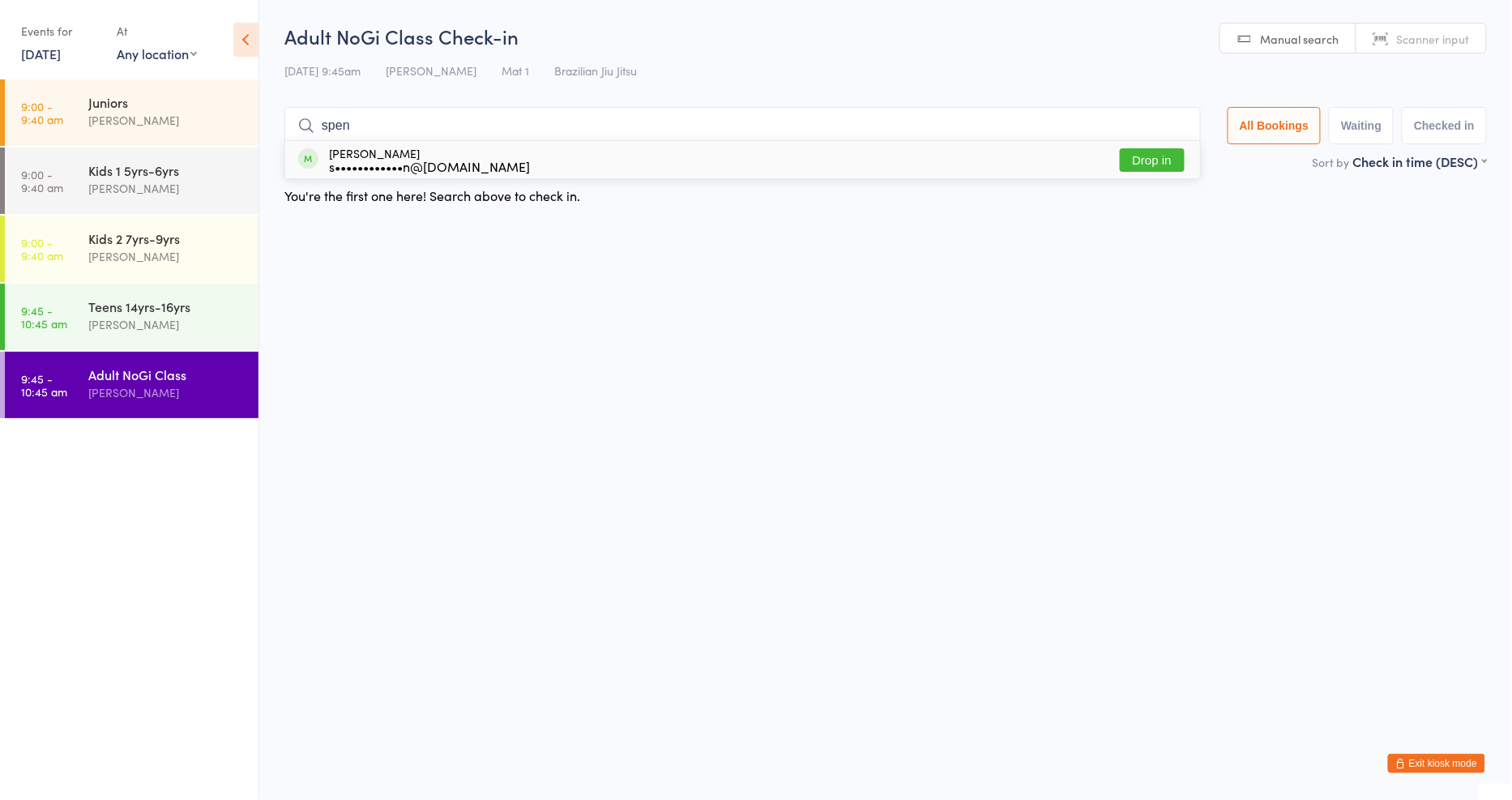
type input "spen"
click at [1152, 159] on button "Drop in" at bounding box center [1151, 160] width 65 height 24
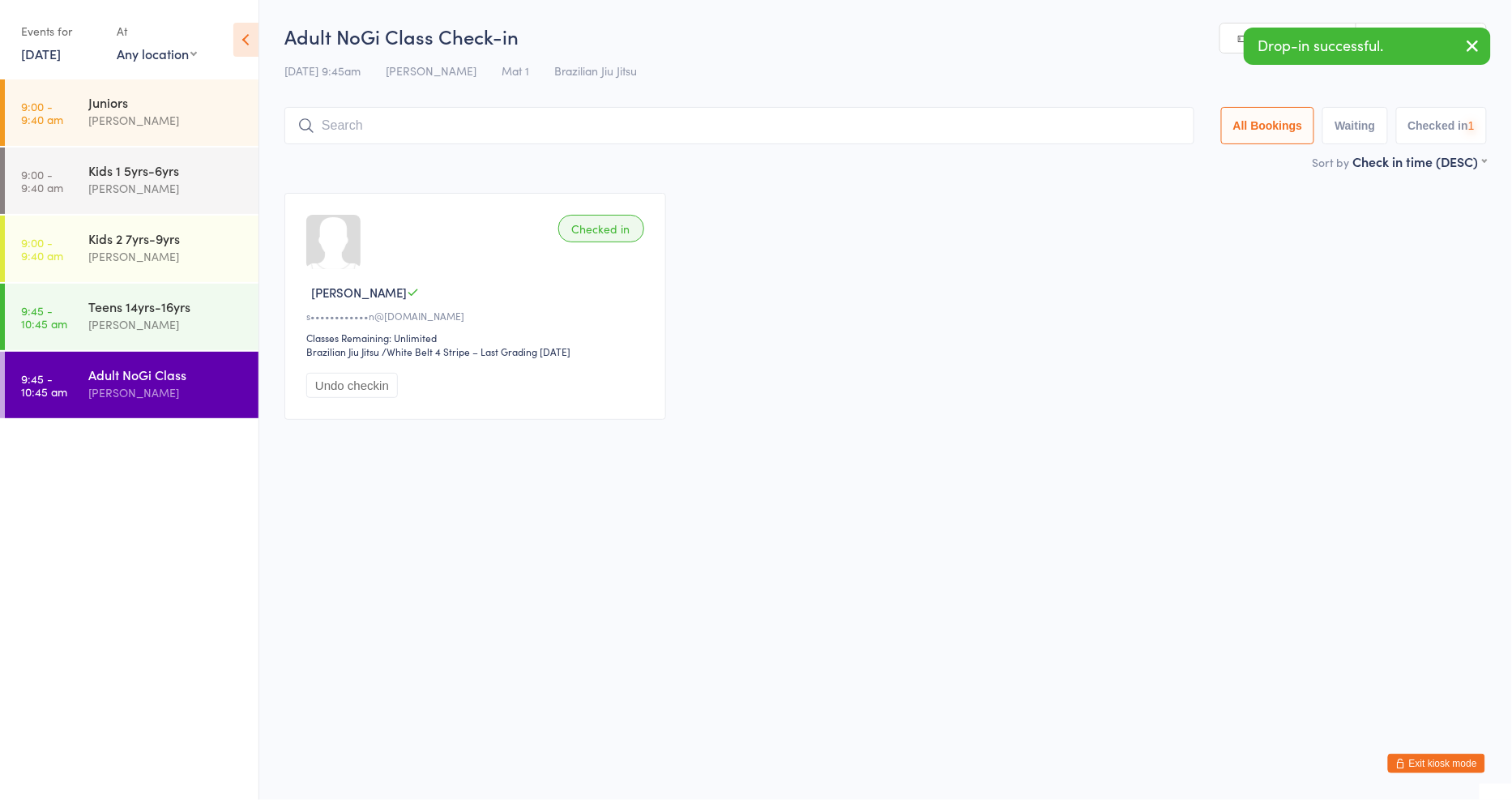
click at [865, 139] on input "search" at bounding box center [739, 125] width 910 height 38
type input "ethan"
click at [1128, 159] on button "Drop in" at bounding box center [1145, 160] width 65 height 24
click at [1452, 768] on button "Exit kiosk mode" at bounding box center [1436, 763] width 97 height 19
